Goal: Transaction & Acquisition: Book appointment/travel/reservation

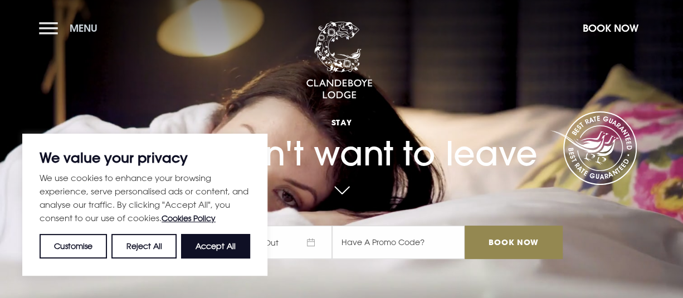
click at [75, 27] on span "Menu" at bounding box center [84, 28] width 28 height 13
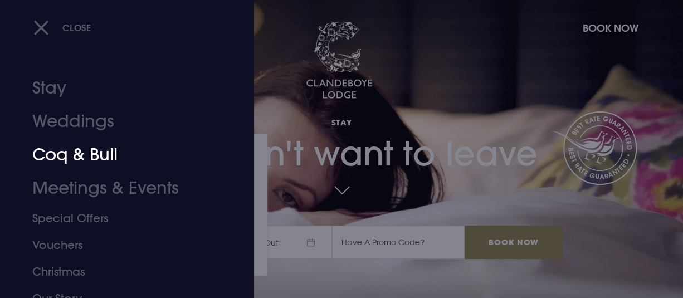
click at [82, 150] on link "Coq & Bull" at bounding box center [119, 154] width 174 height 33
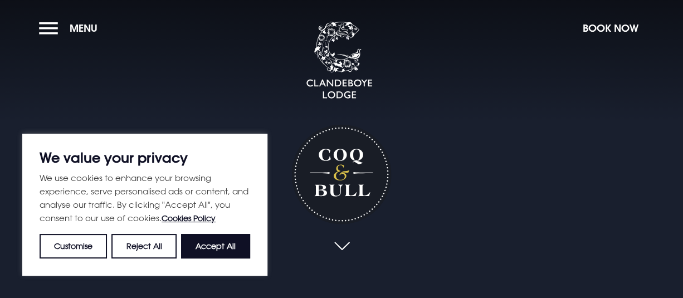
click at [217, 242] on button "Accept All" at bounding box center [215, 246] width 69 height 25
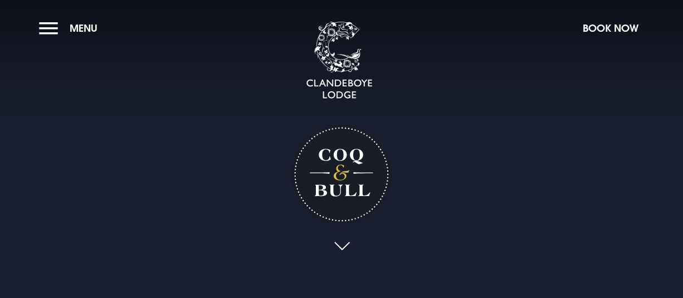
checkbox input "true"
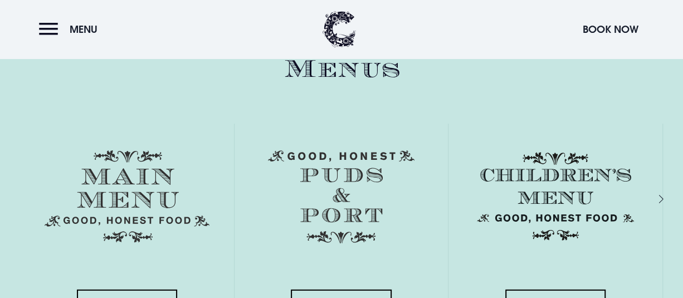
scroll to position [1504, 0]
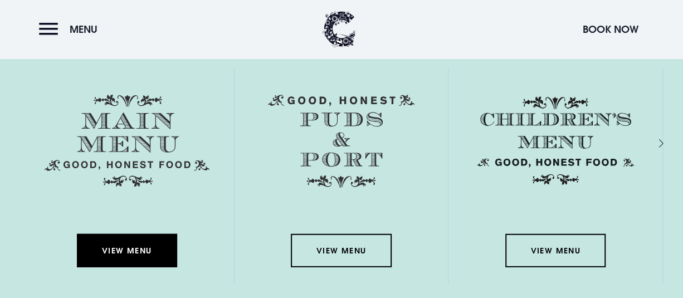
click at [111, 246] on link "View Menu" at bounding box center [127, 250] width 100 height 33
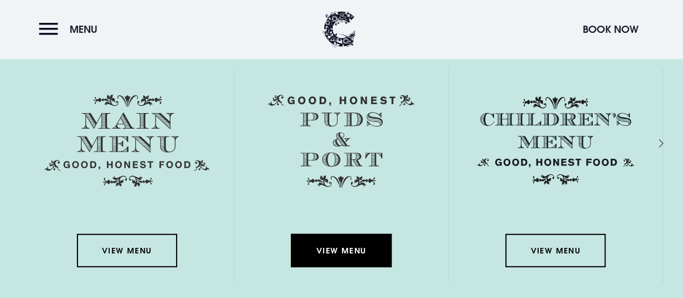
click at [327, 250] on link "View Menu" at bounding box center [341, 250] width 100 height 33
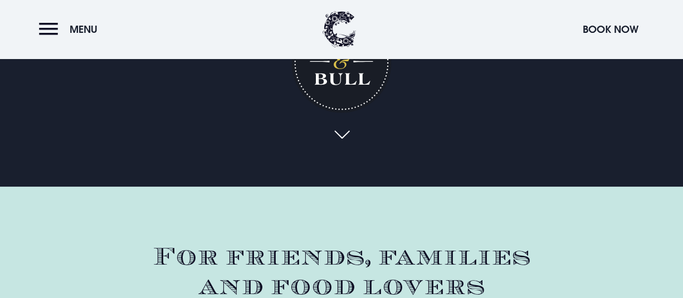
scroll to position [0, 0]
